Goal: Task Accomplishment & Management: Use online tool/utility

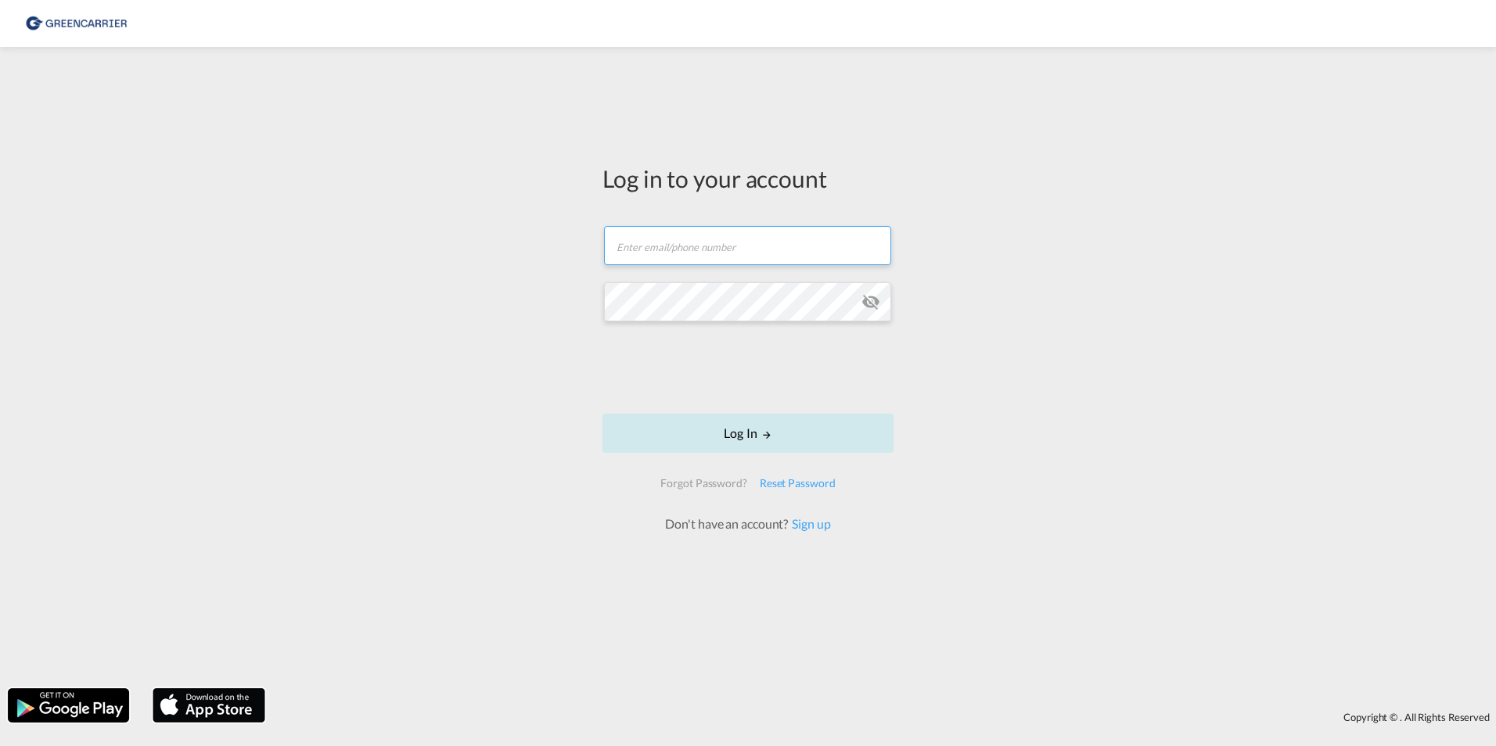
type input "jdsi@scangl.com"
click at [748, 438] on button "Log In" at bounding box center [747, 433] width 291 height 39
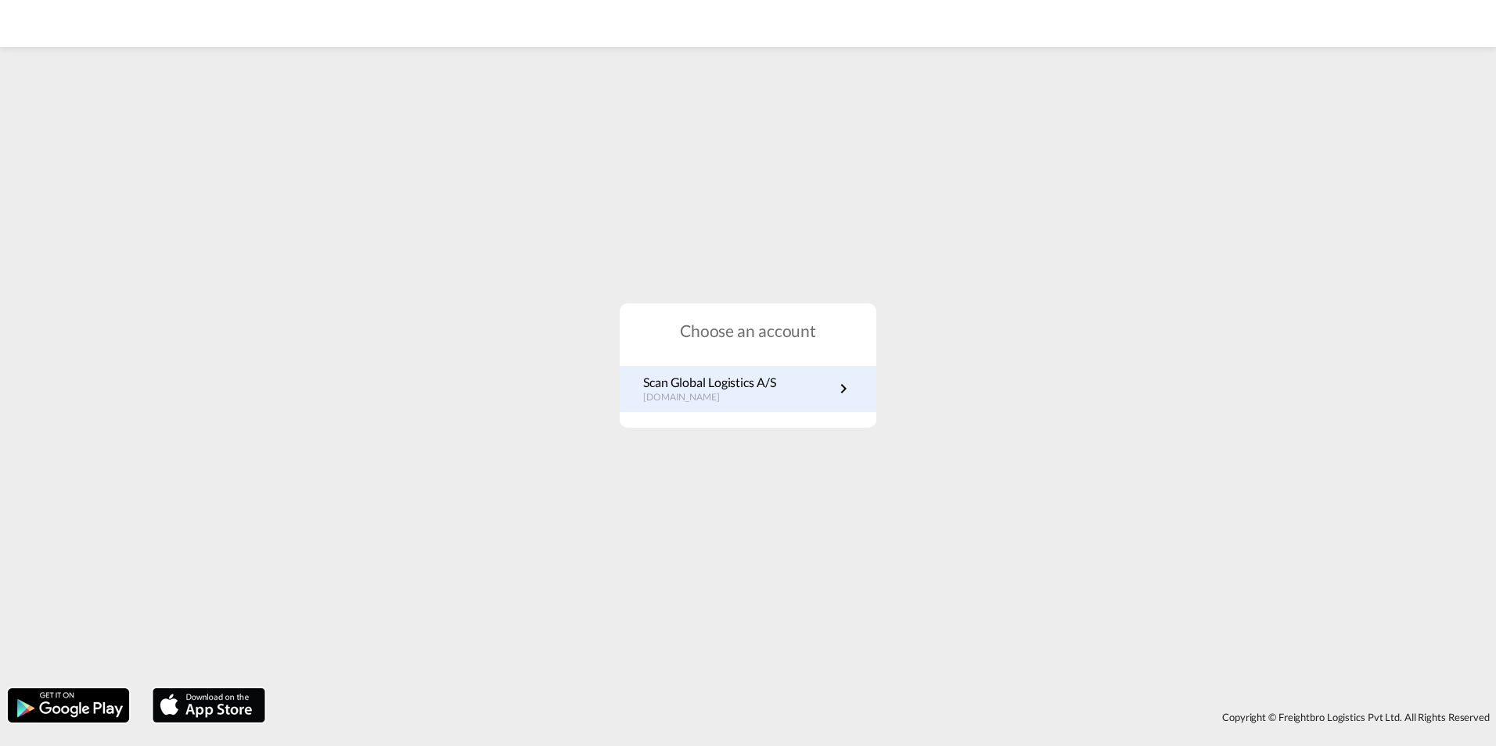
click at [730, 387] on p "Scan Global Logistics A/S" at bounding box center [709, 382] width 133 height 17
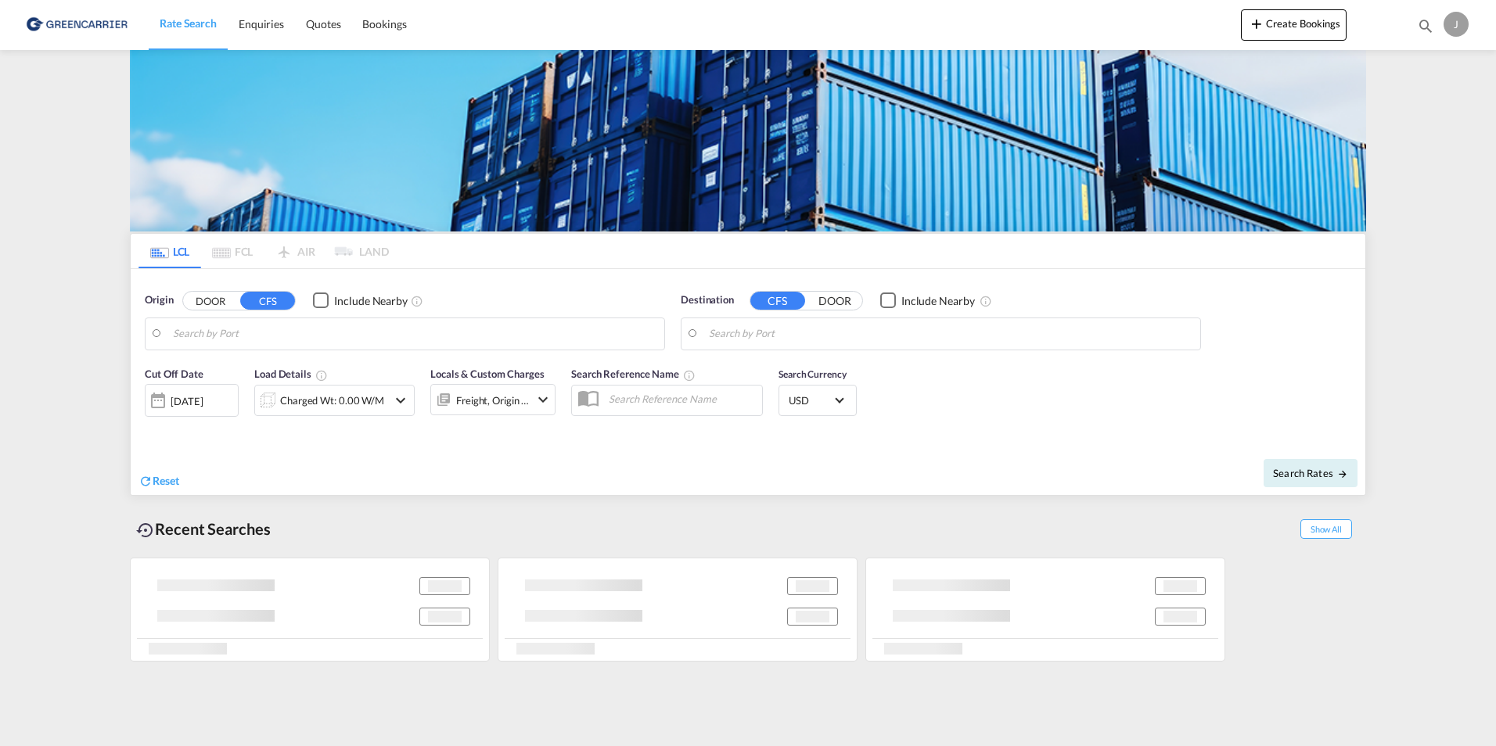
type input "DK-7130, Juelsminde"
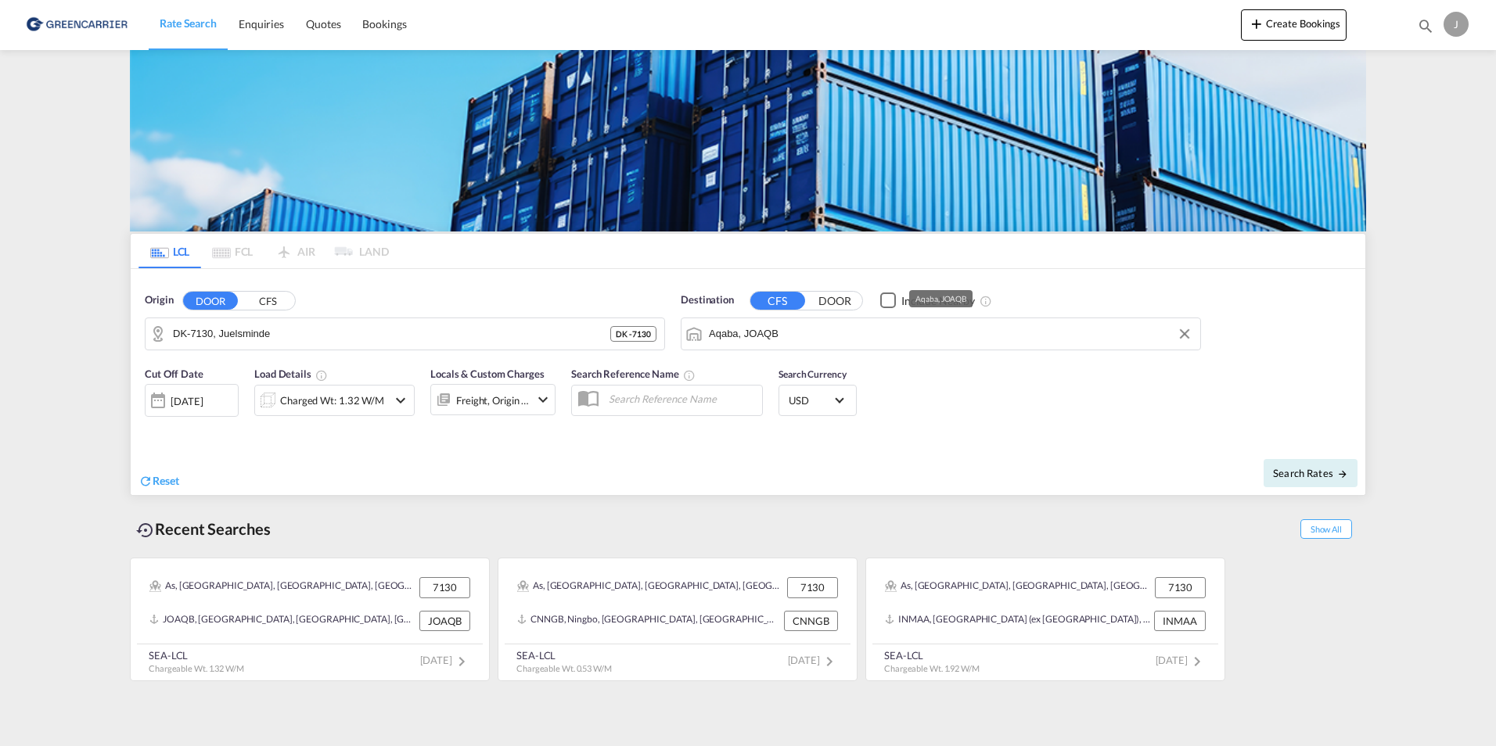
click at [825, 336] on input "Aqaba, JOAQB" at bounding box center [951, 333] width 484 height 23
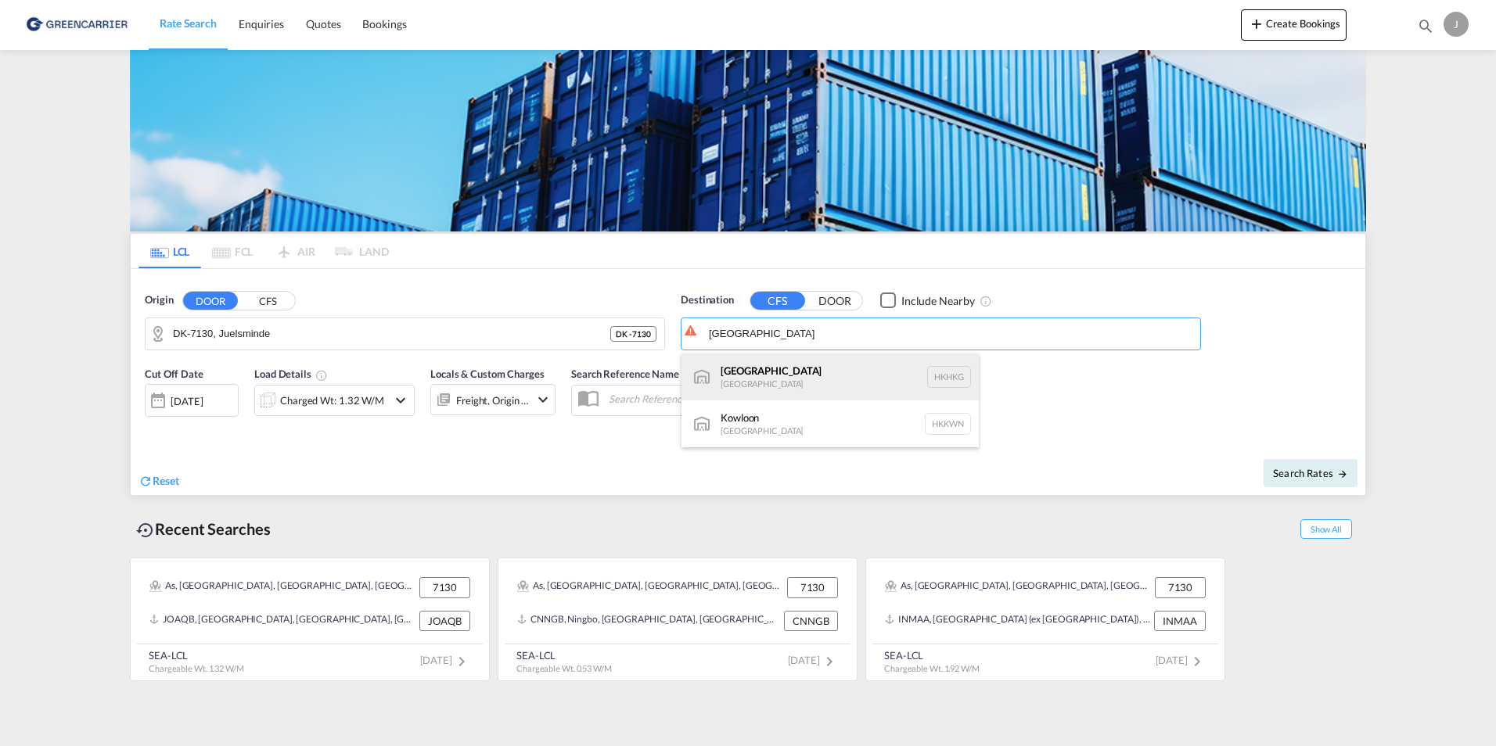
click at [791, 377] on div "[GEOGRAPHIC_DATA] [GEOGRAPHIC_DATA] [GEOGRAPHIC_DATA]" at bounding box center [829, 377] width 297 height 47
type input "[GEOGRAPHIC_DATA], HKHKG"
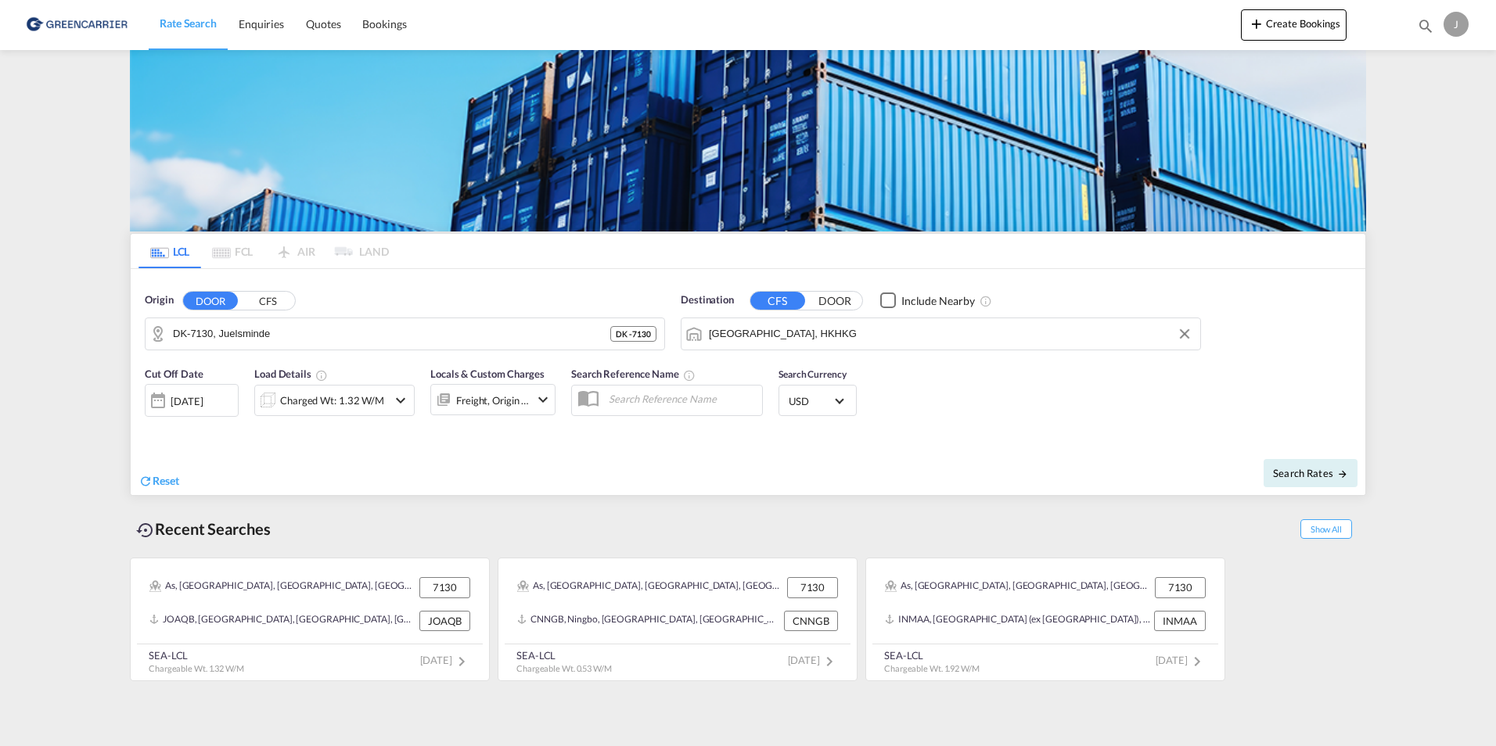
click at [841, 406] on md-select-value "USD" at bounding box center [817, 401] width 61 height 22
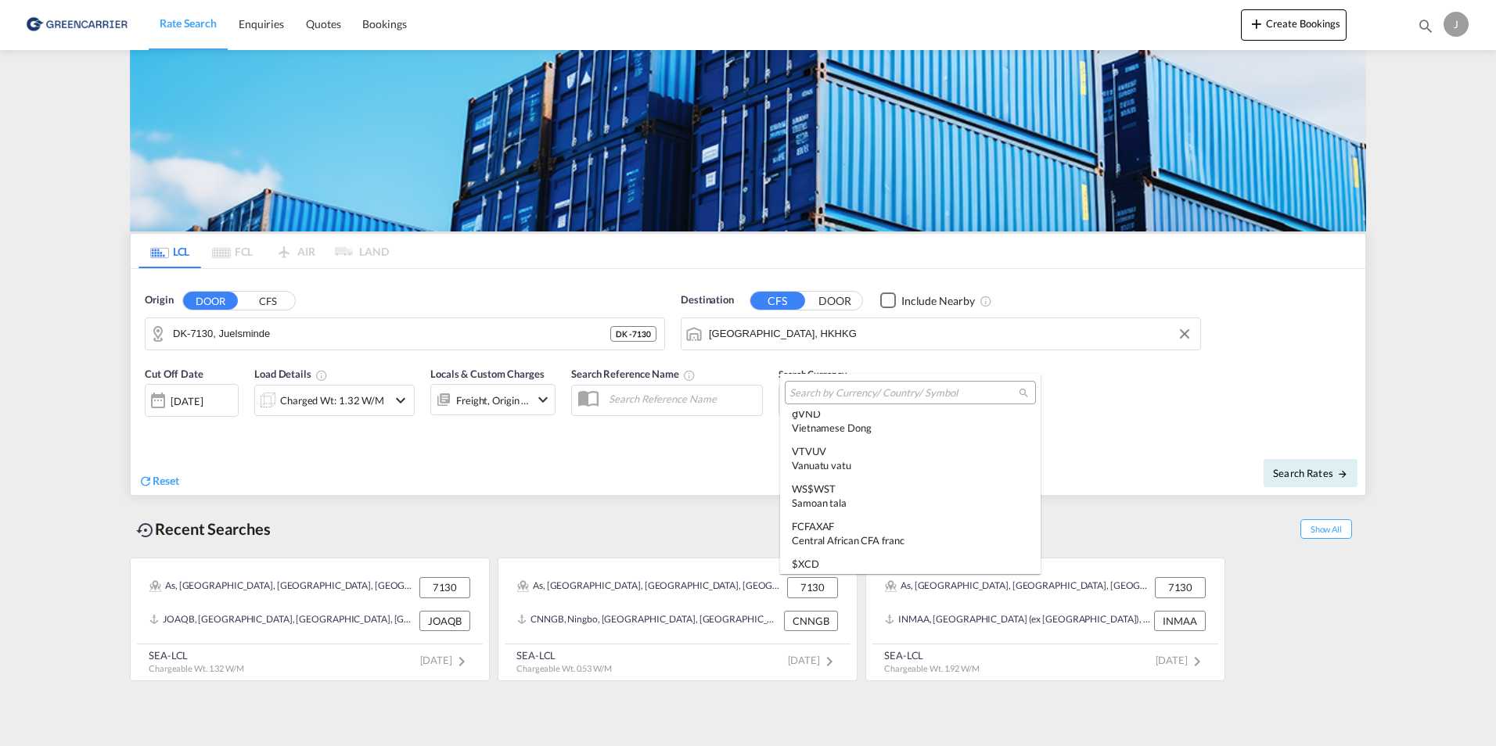
scroll to position [5715, 0]
click at [850, 397] on input "search" at bounding box center [903, 393] width 229 height 14
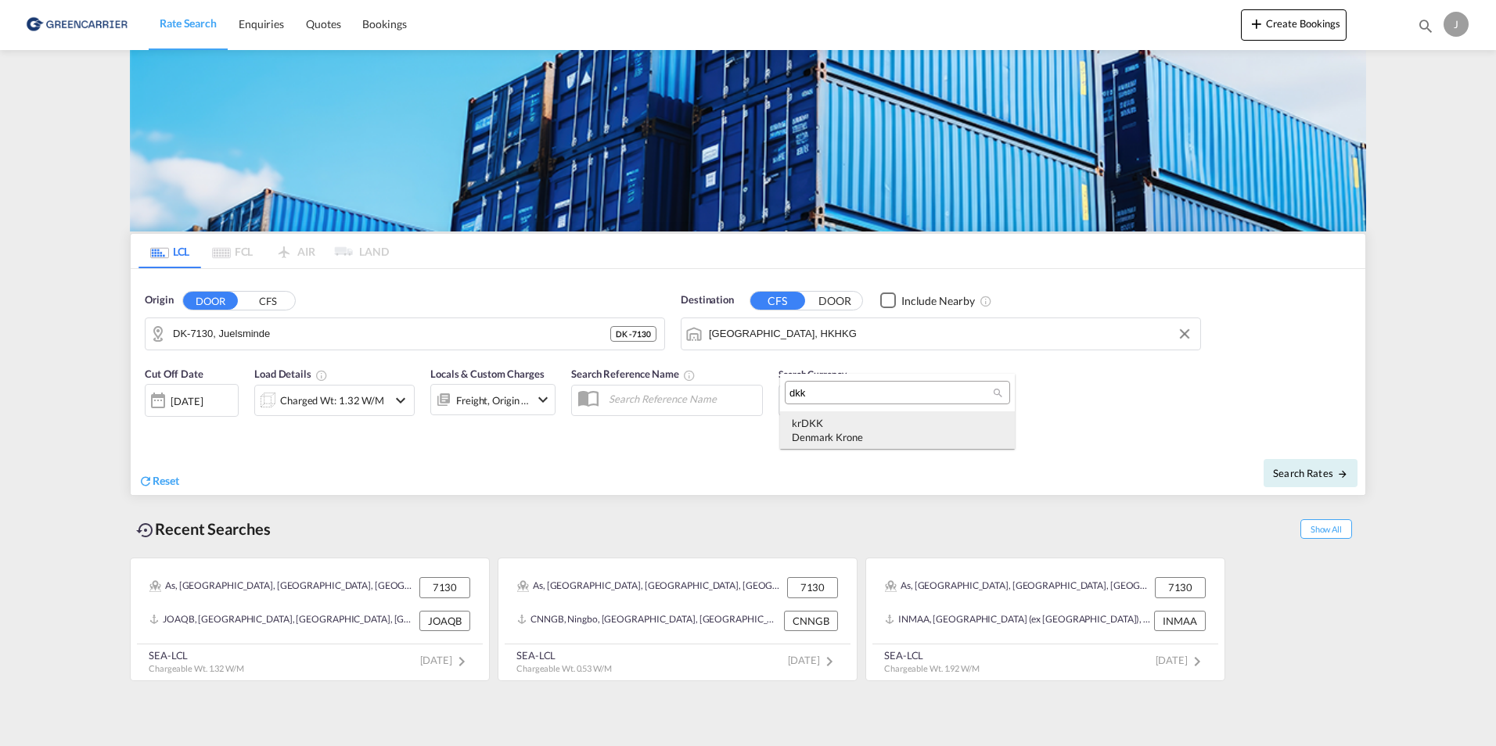
type input "dkk"
click at [818, 421] on div "kr DKK Denmark Krone" at bounding box center [897, 430] width 211 height 28
click at [1290, 471] on span "Search Rates" at bounding box center [1310, 473] width 75 height 13
type input "7130 to HKHKG / [DATE]"
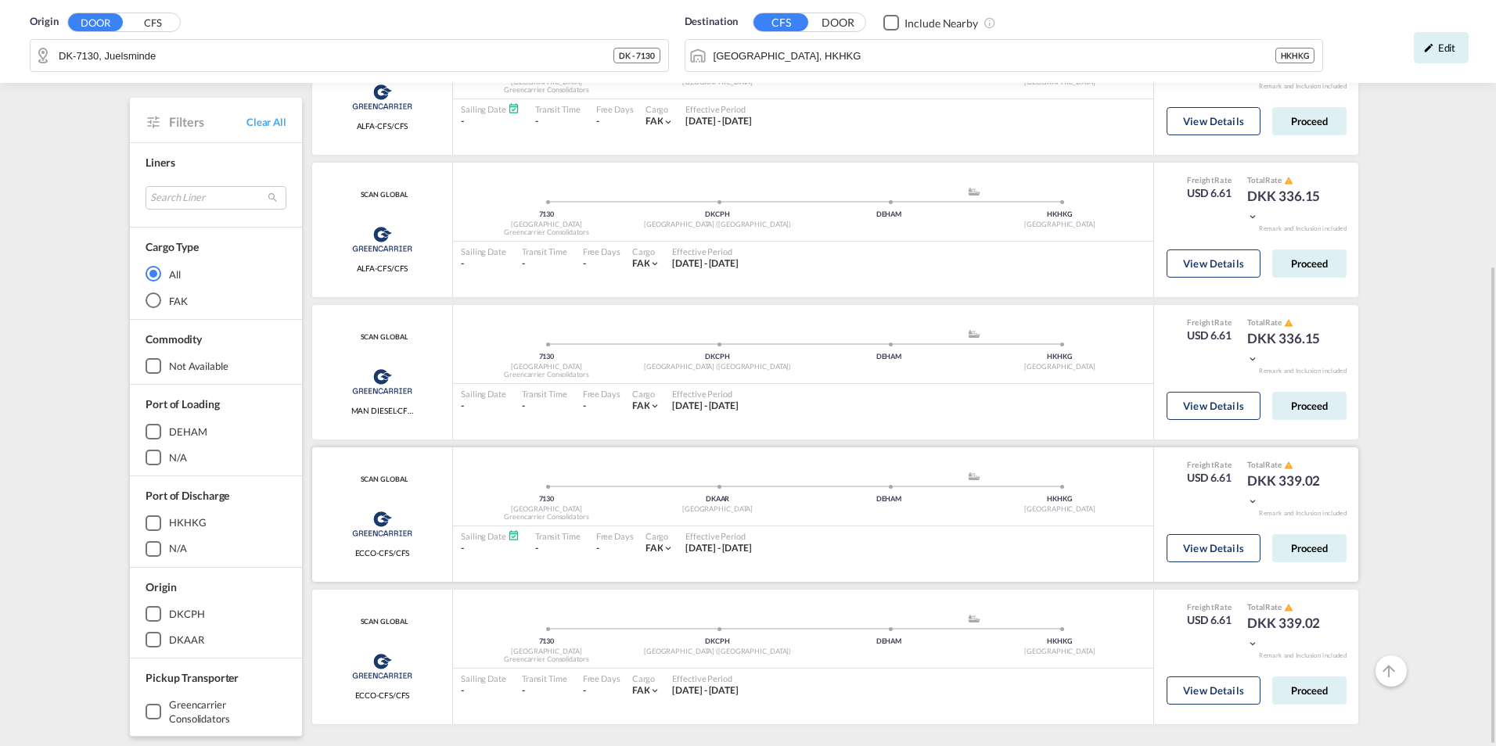
scroll to position [22, 0]
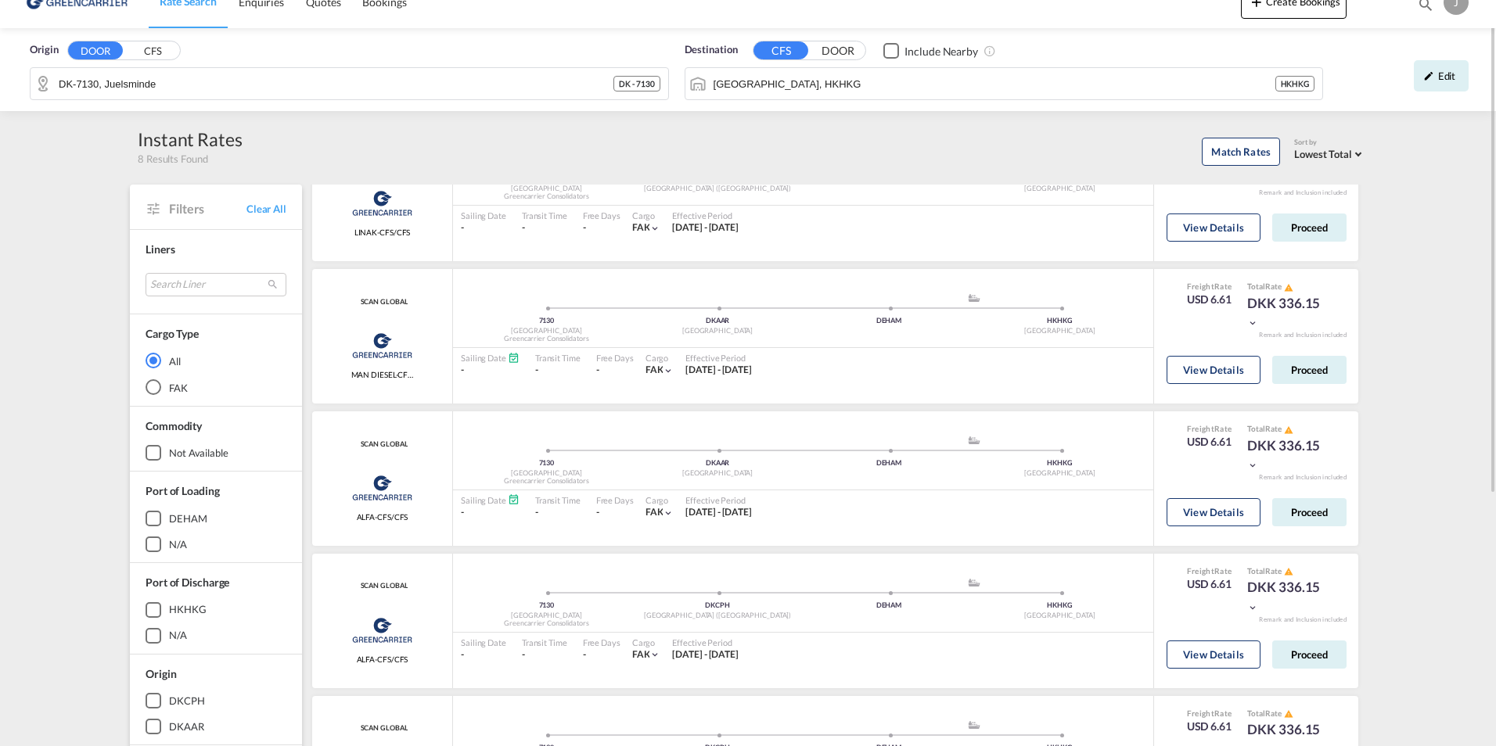
click at [156, 388] on div "FAK" at bounding box center [154, 387] width 16 height 16
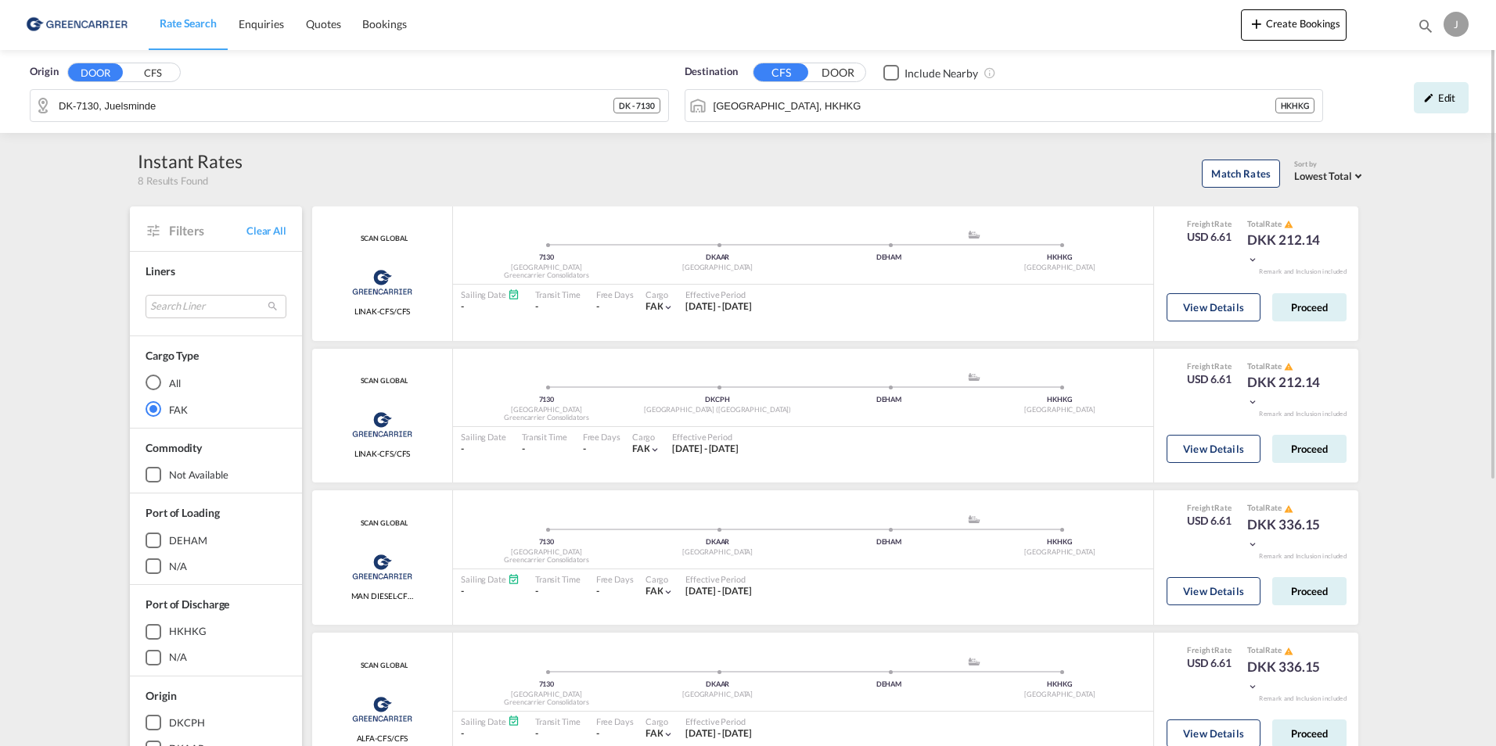
scroll to position [235, 0]
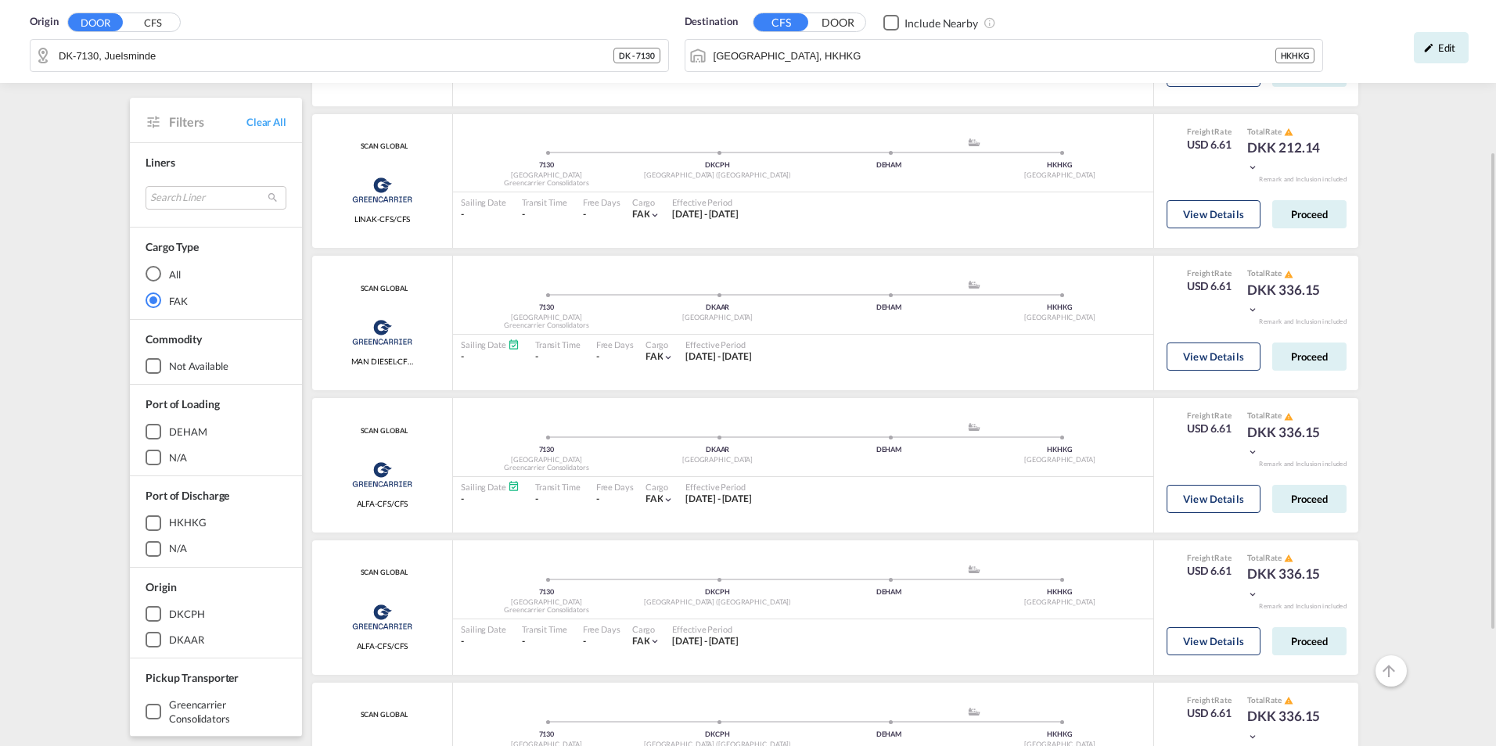
click at [158, 433] on div "DEHAM" at bounding box center [154, 432] width 16 height 16
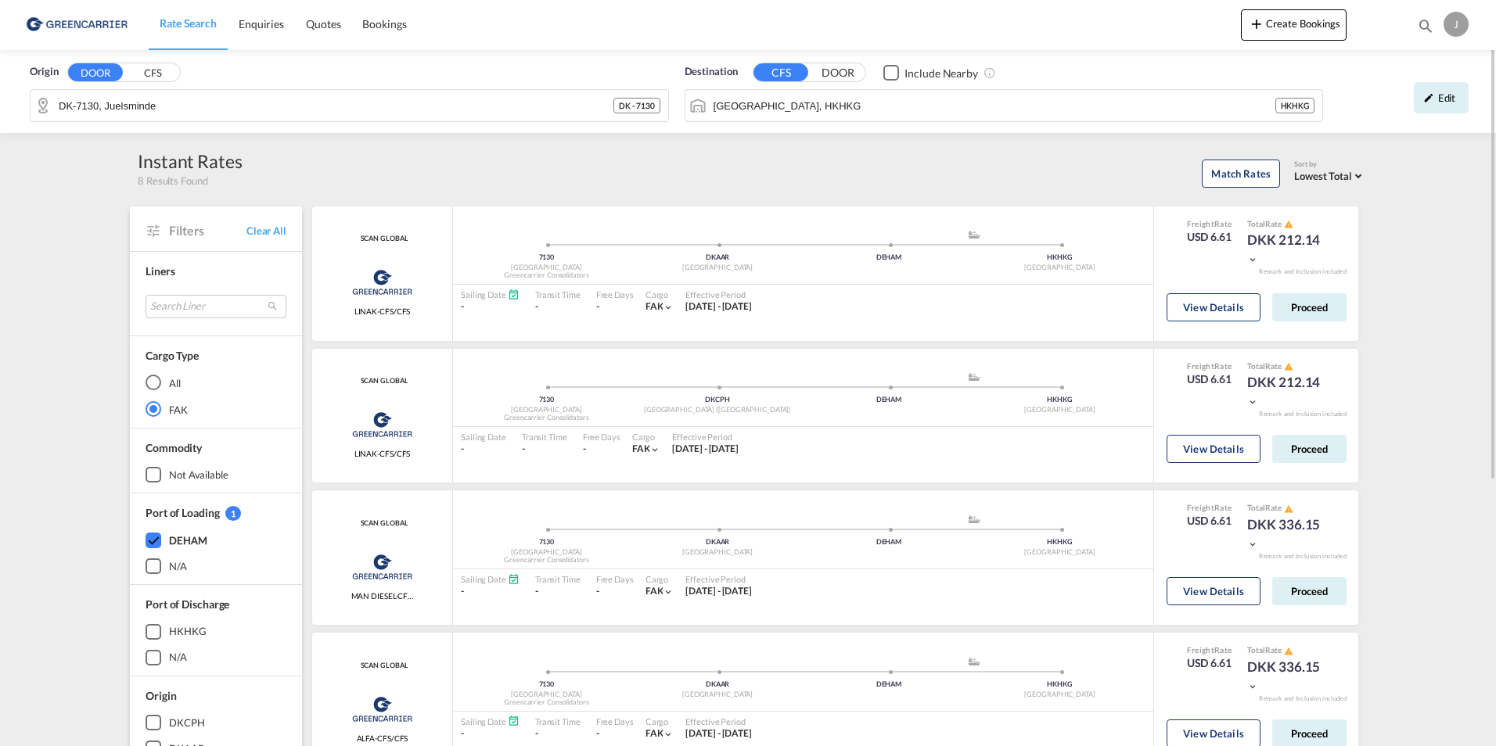
scroll to position [391, 0]
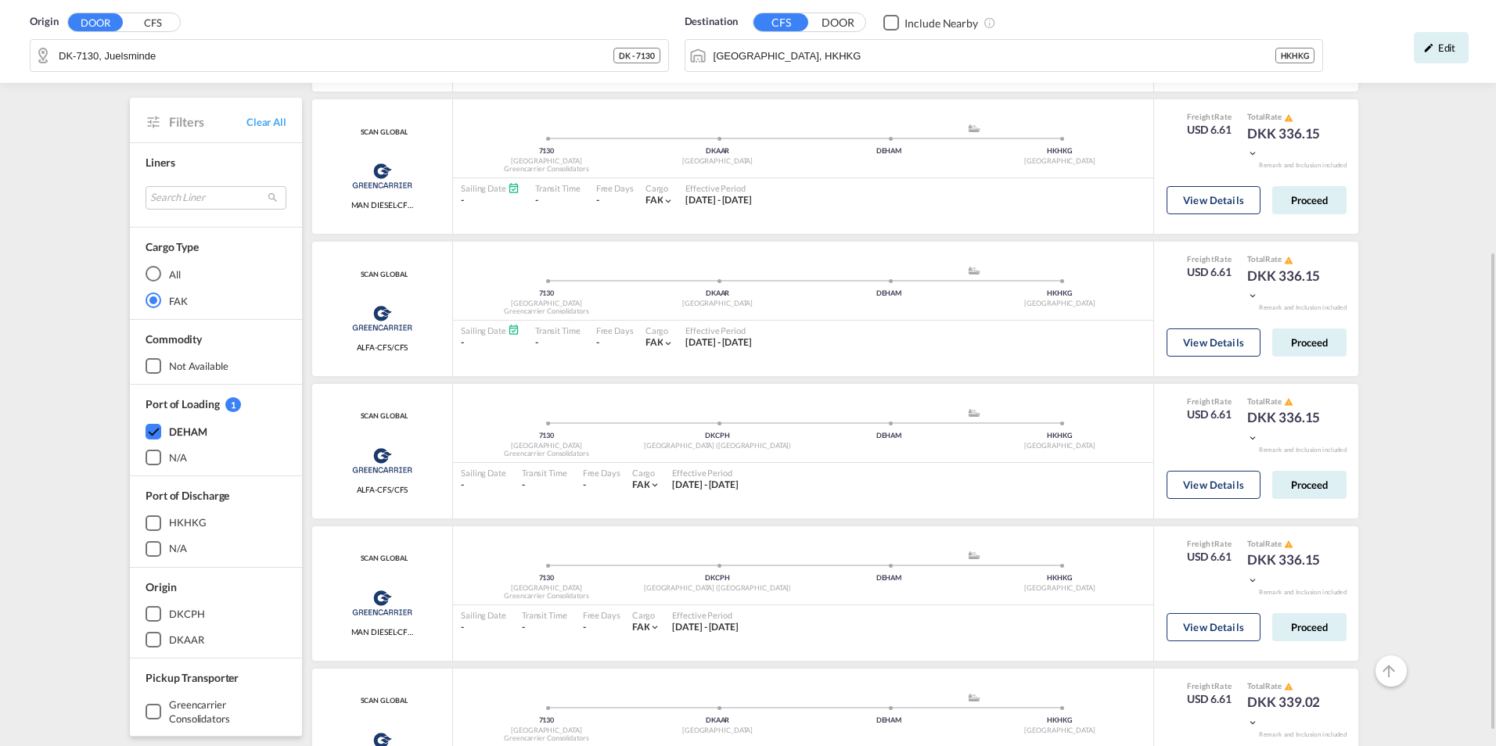
click at [157, 526] on div "HKHKG" at bounding box center [154, 523] width 16 height 16
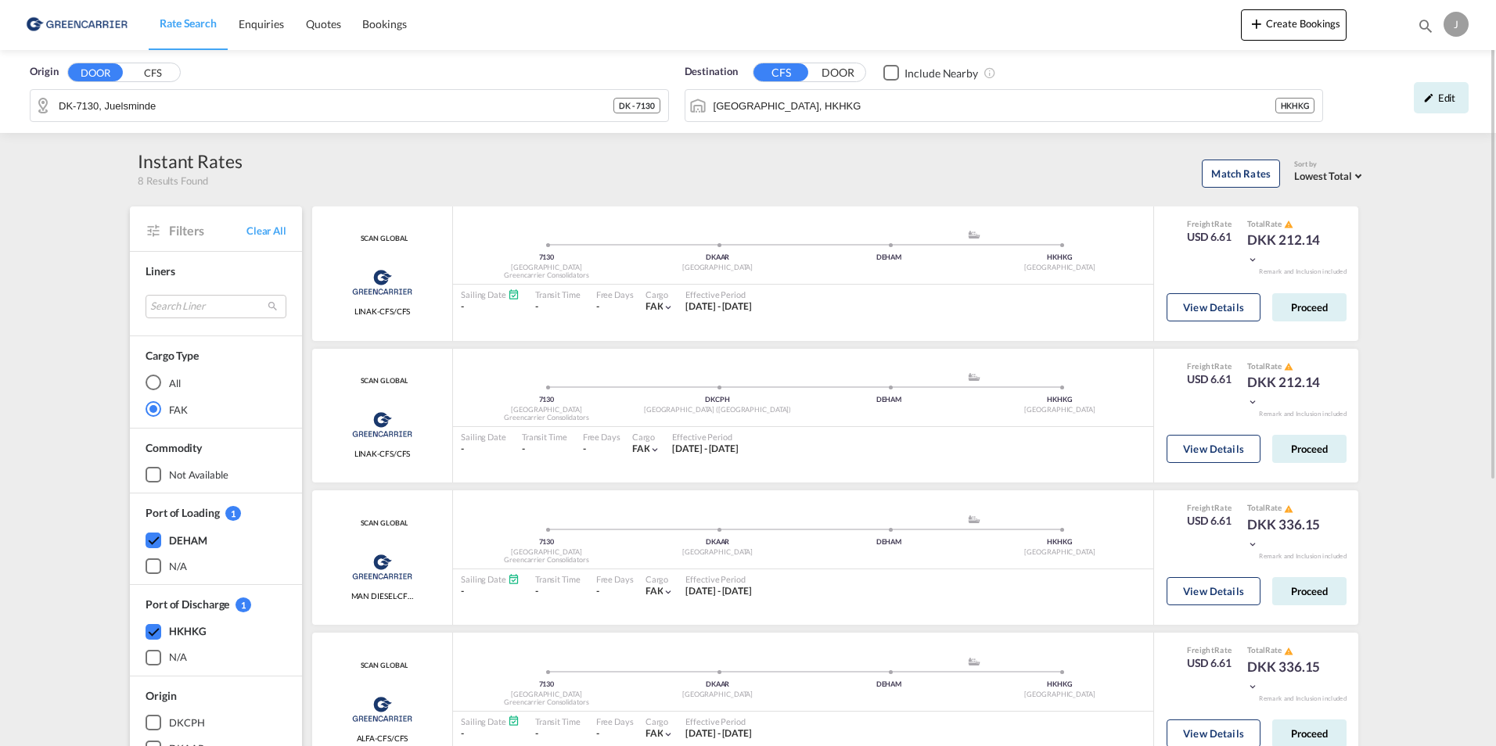
scroll to position [235, 0]
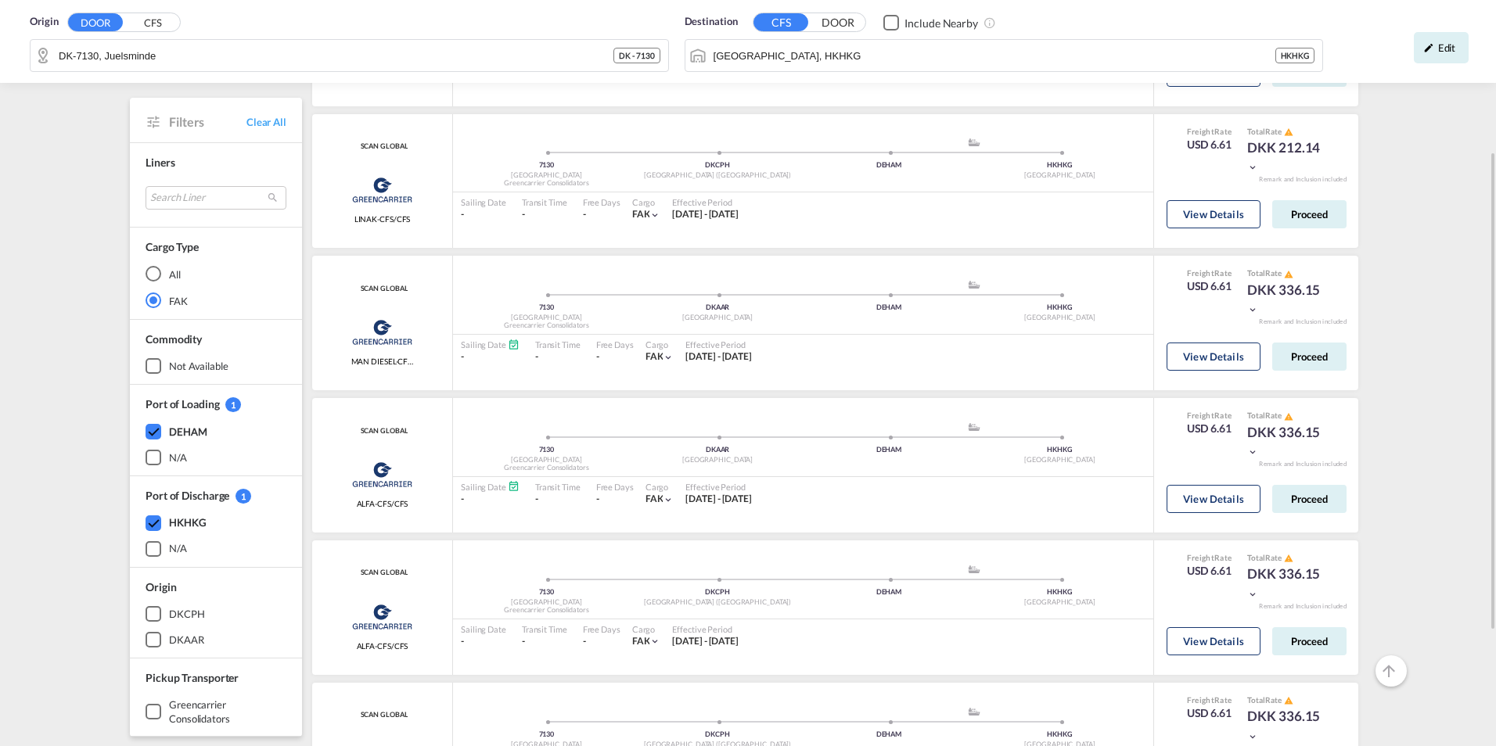
click at [157, 638] on div "DKAAR" at bounding box center [154, 640] width 16 height 16
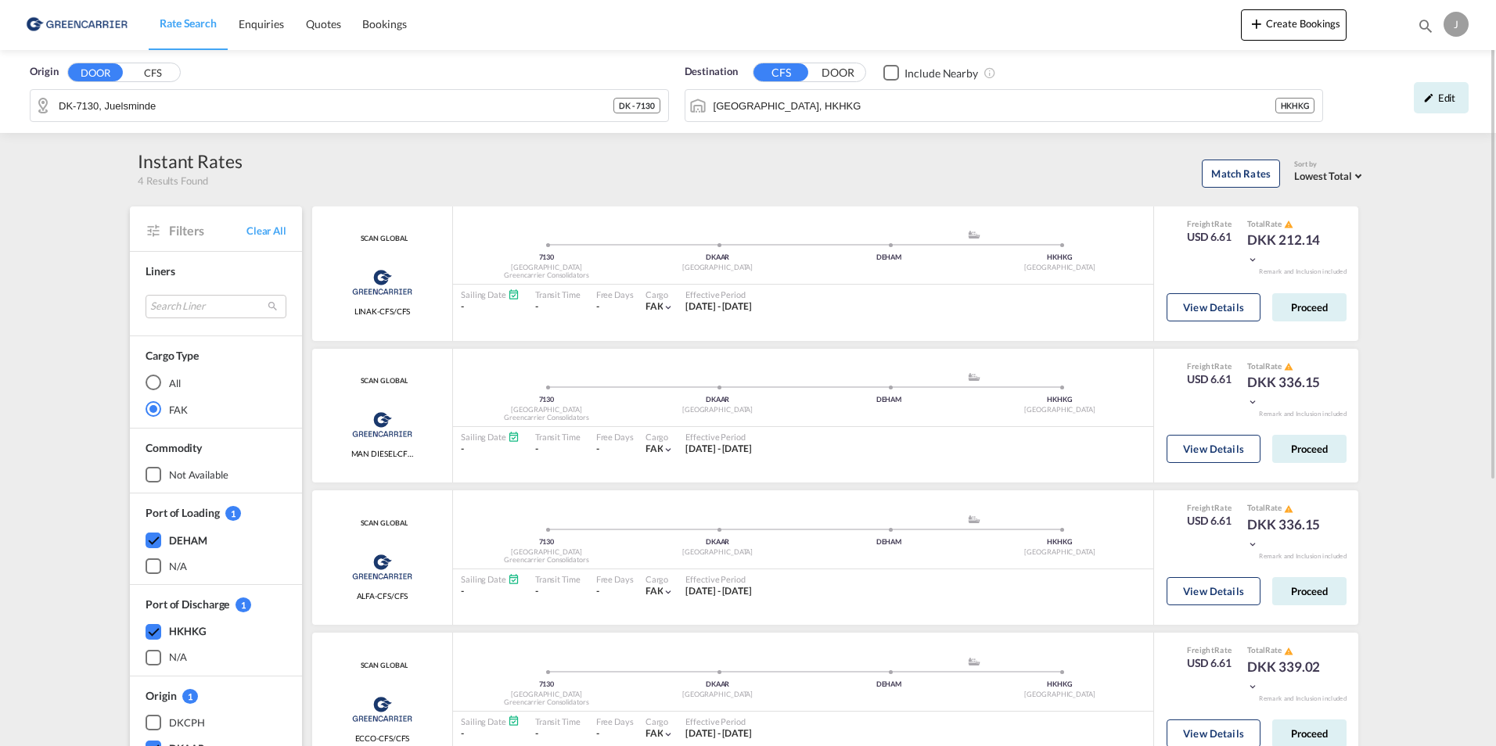
scroll to position [313, 0]
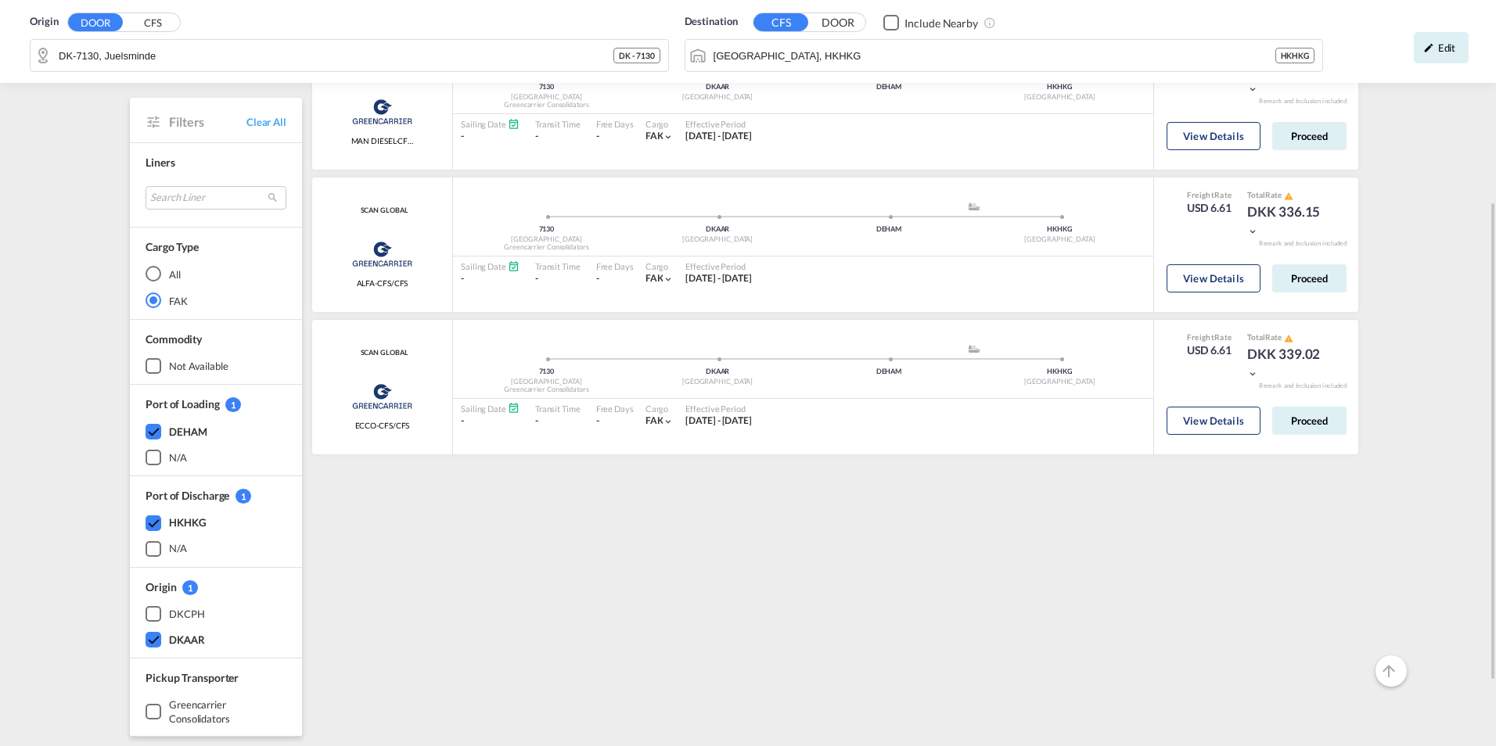
click at [159, 710] on div "Greencarrier Consolidators" at bounding box center [154, 712] width 16 height 16
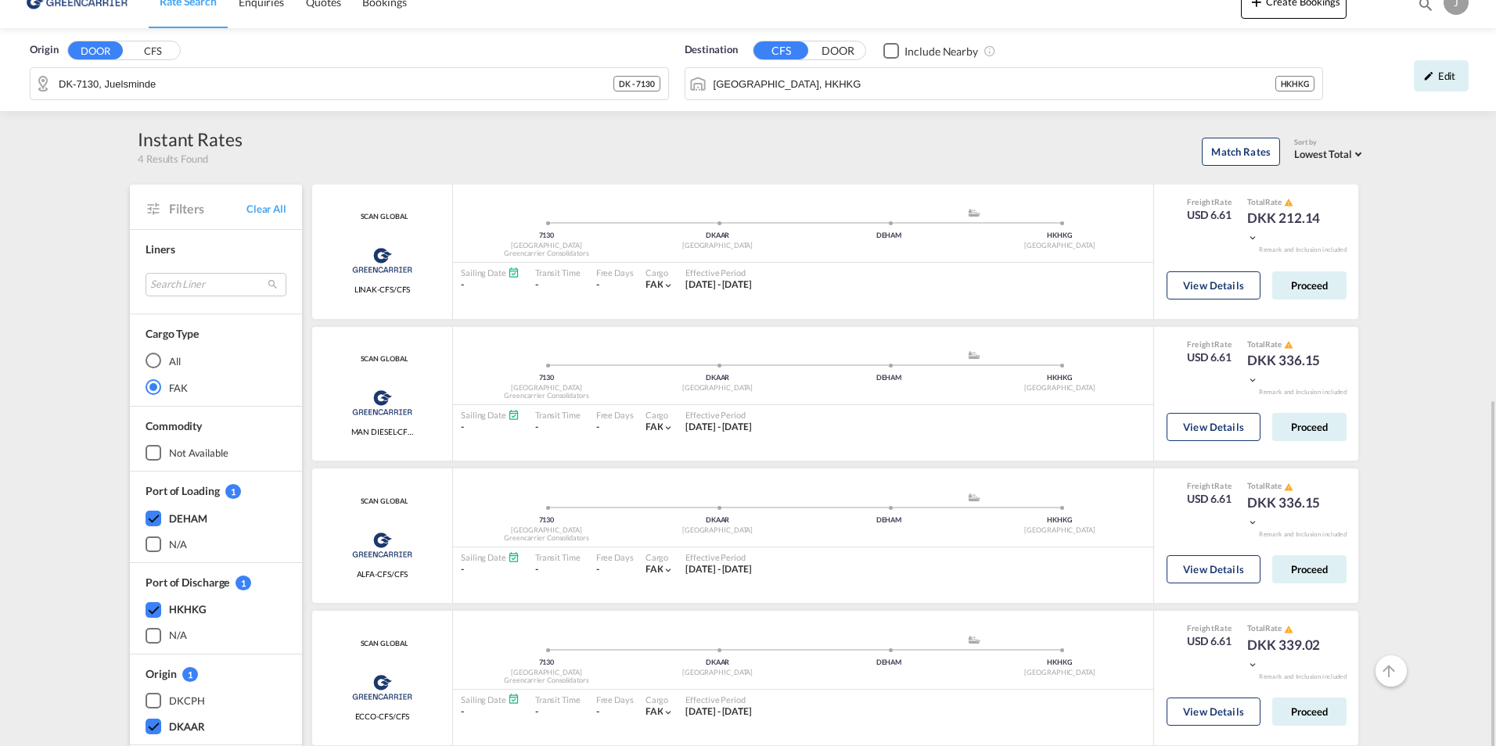
scroll to position [413, 0]
